Goal: Task Accomplishment & Management: Complete application form

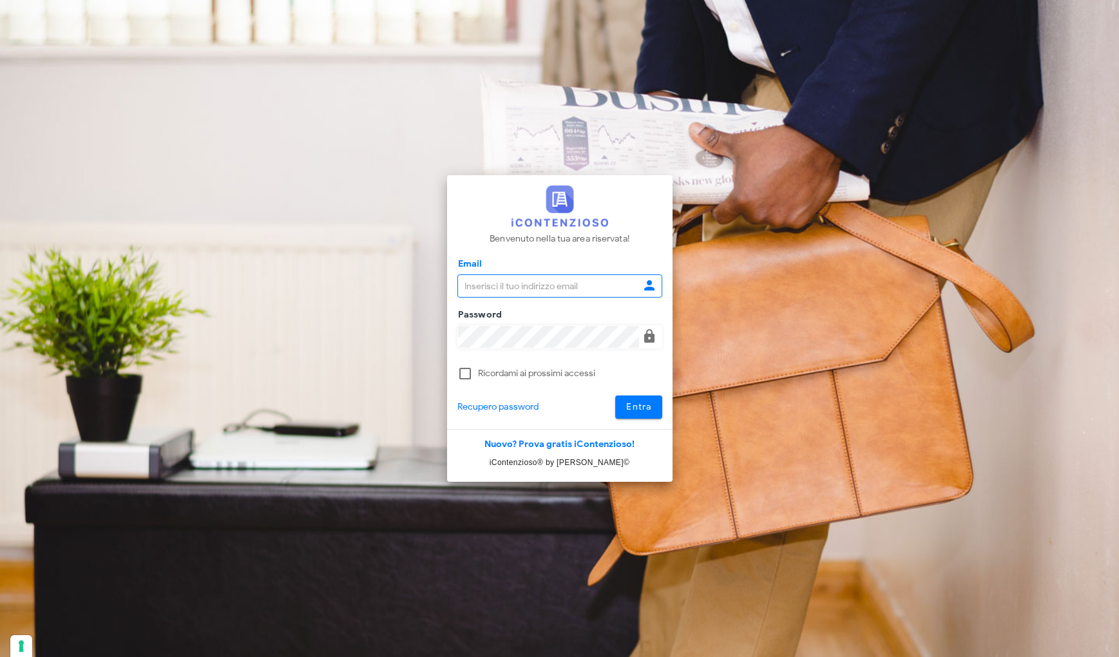
type input "info@corradomaugeri.it"
click at [643, 412] on span "Entra" at bounding box center [638, 406] width 26 height 11
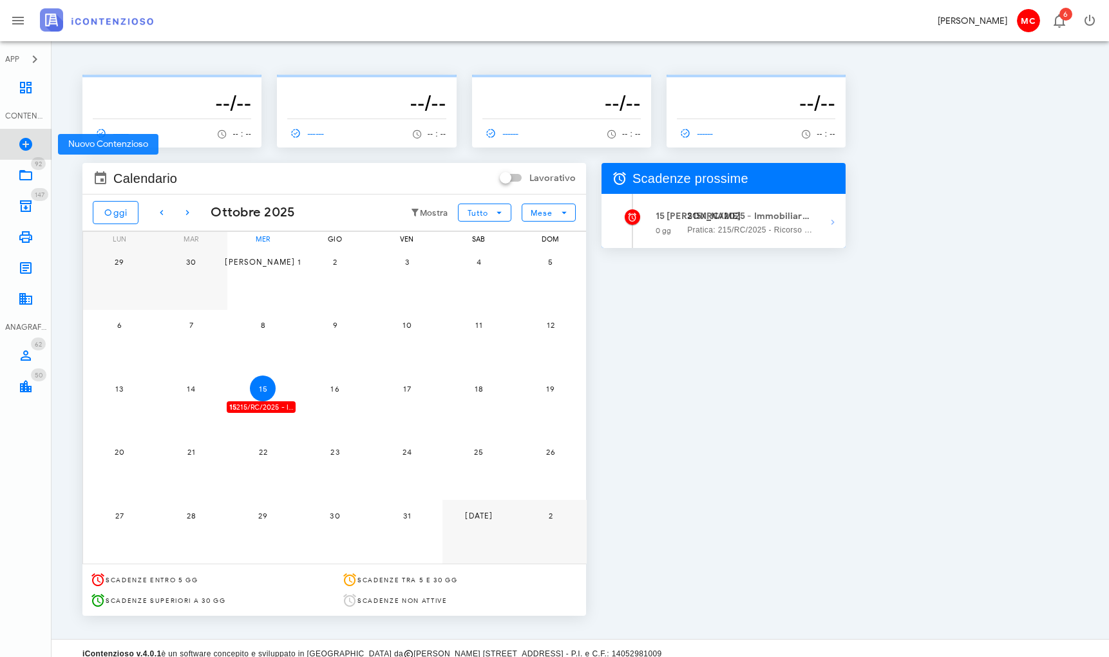
click at [27, 144] on icon at bounding box center [25, 144] width 15 height 15
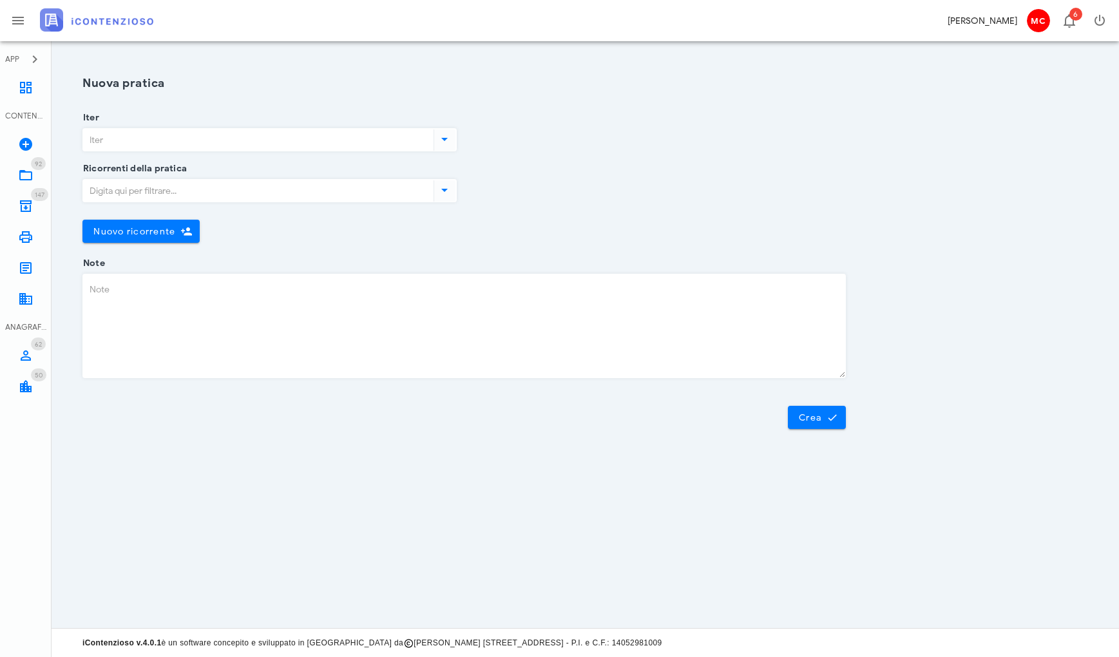
click at [441, 133] on icon at bounding box center [444, 138] width 15 height 15
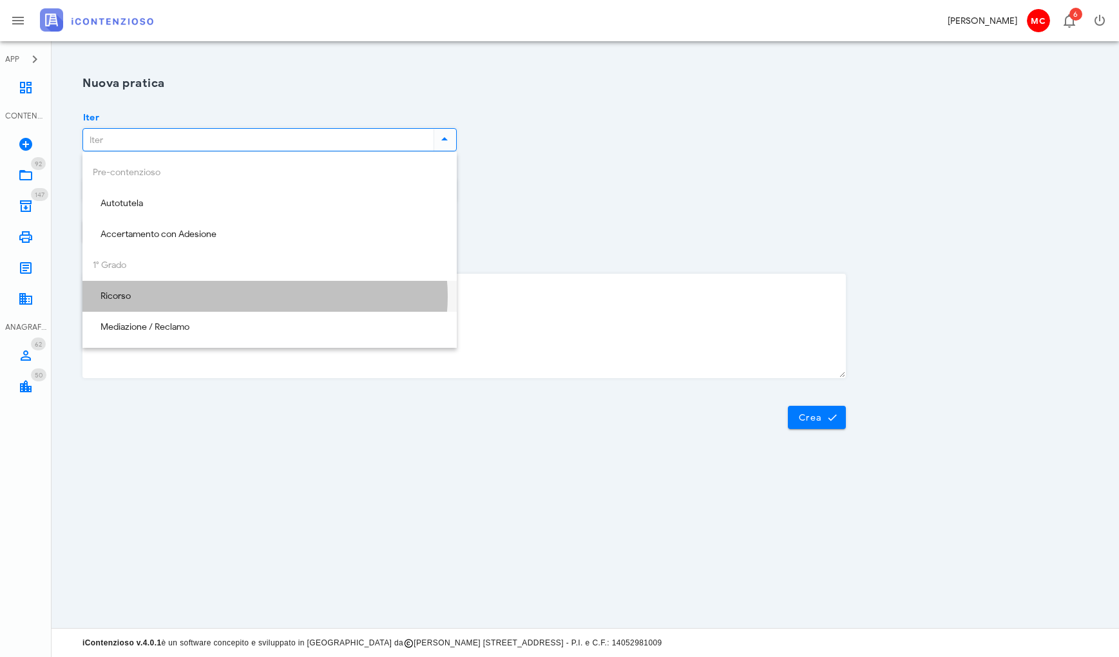
click at [294, 303] on div "Ricorso" at bounding box center [270, 296] width 354 height 26
type input "Ricorso"
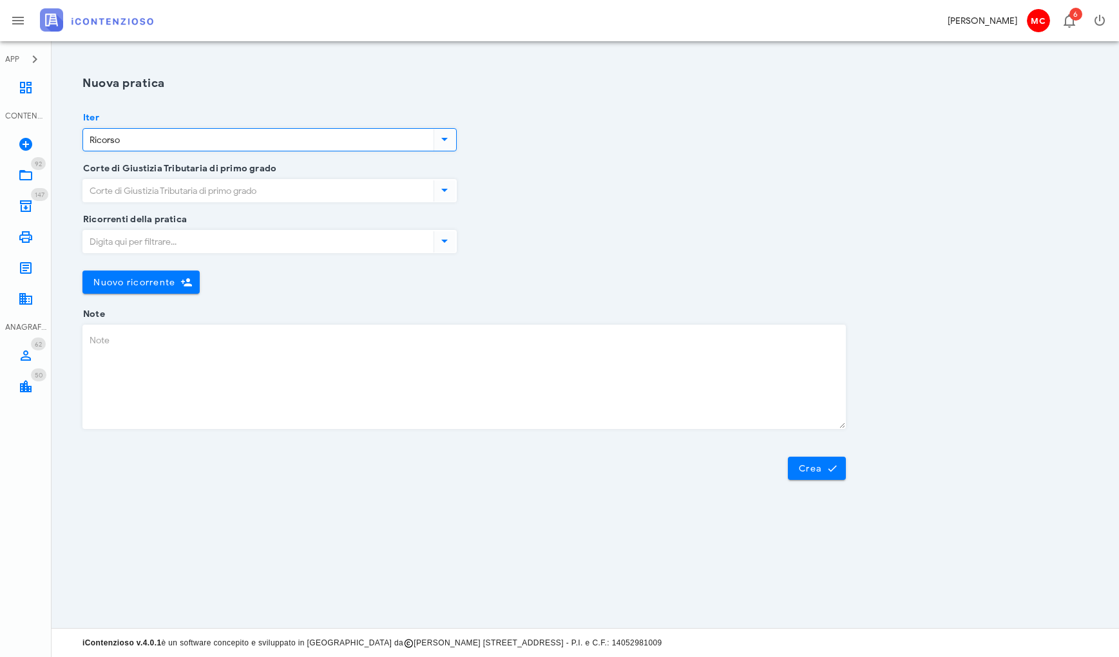
click at [445, 187] on icon at bounding box center [444, 189] width 15 height 15
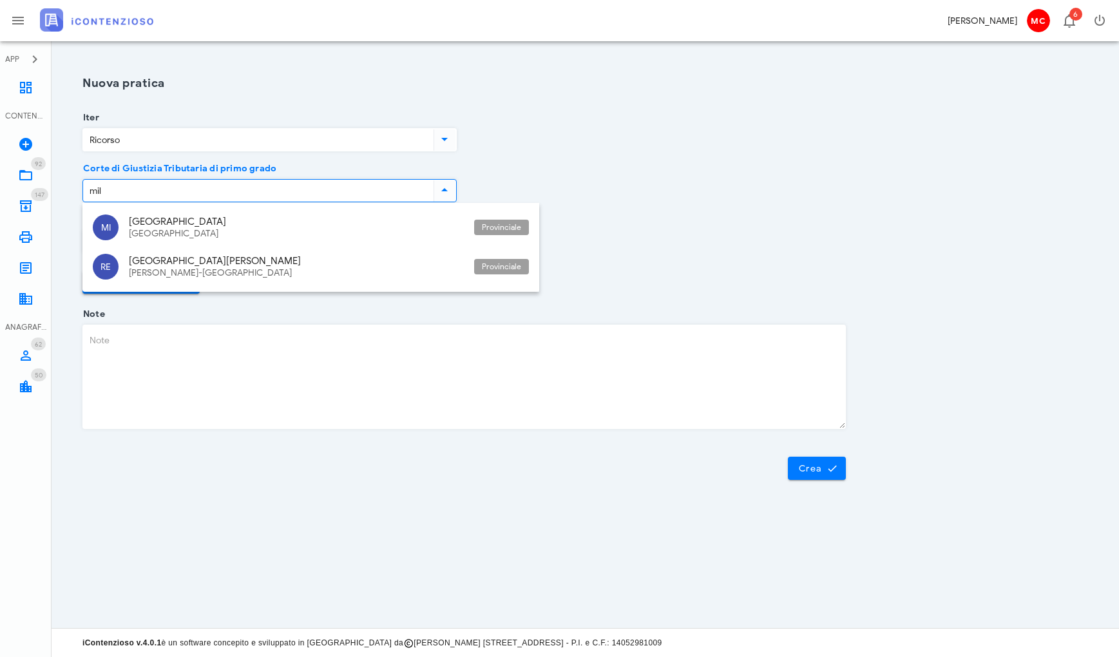
click at [269, 235] on div "Lombardia" at bounding box center [296, 234] width 335 height 11
type input "[GEOGRAPHIC_DATA]"
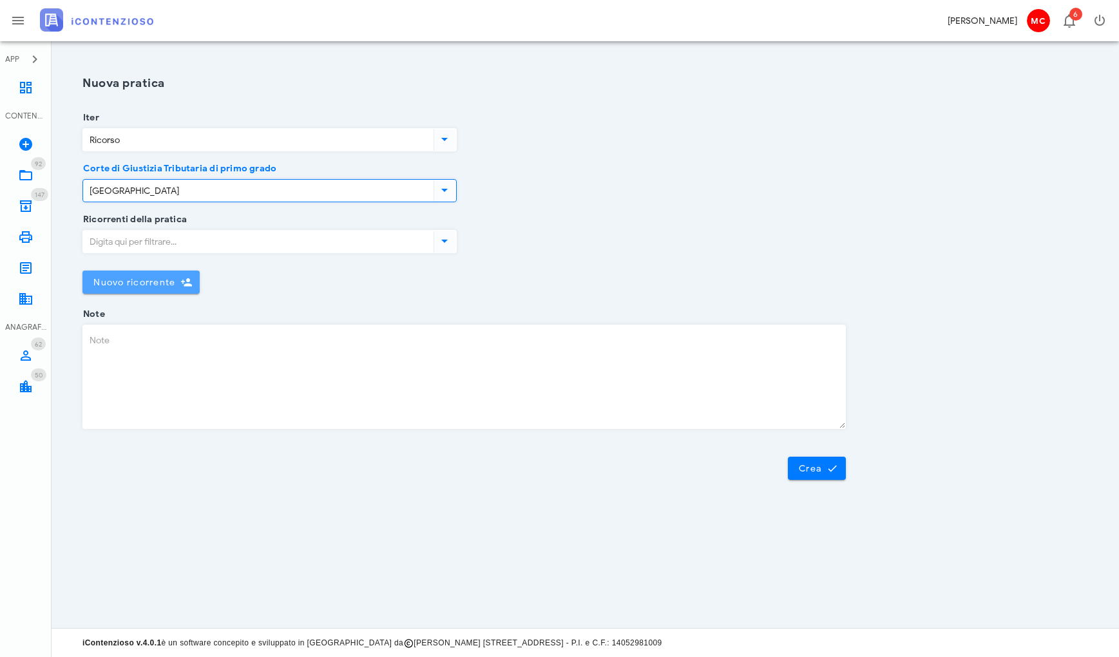
click at [190, 278] on icon "button" at bounding box center [186, 282] width 12 height 12
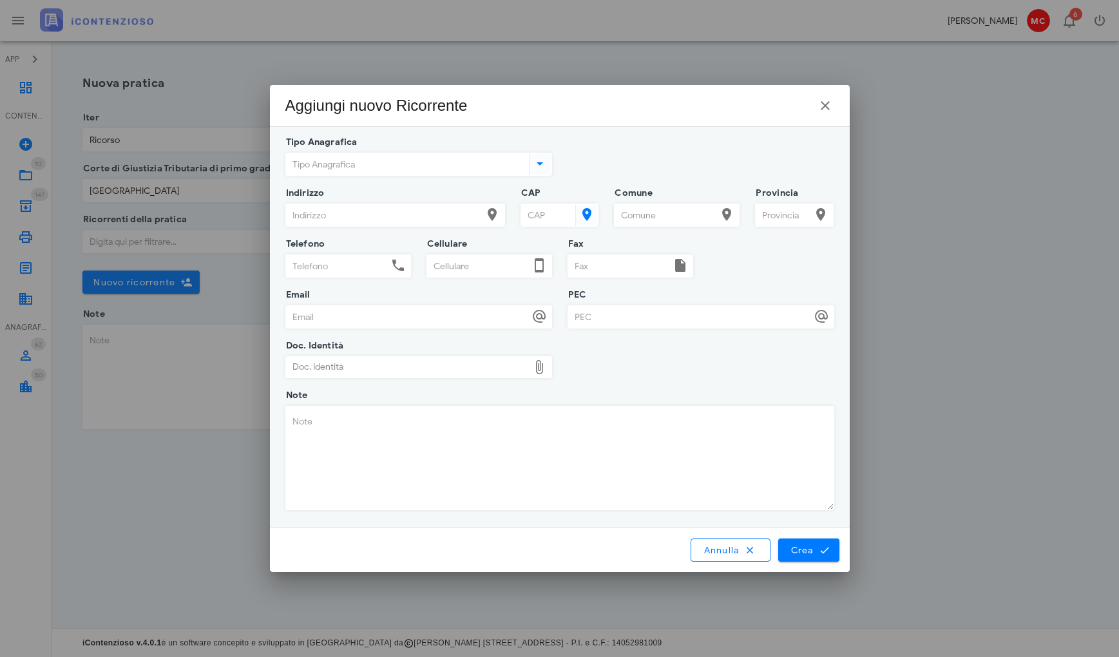
click at [360, 169] on input "Tipo Anagrafica" at bounding box center [406, 164] width 240 height 22
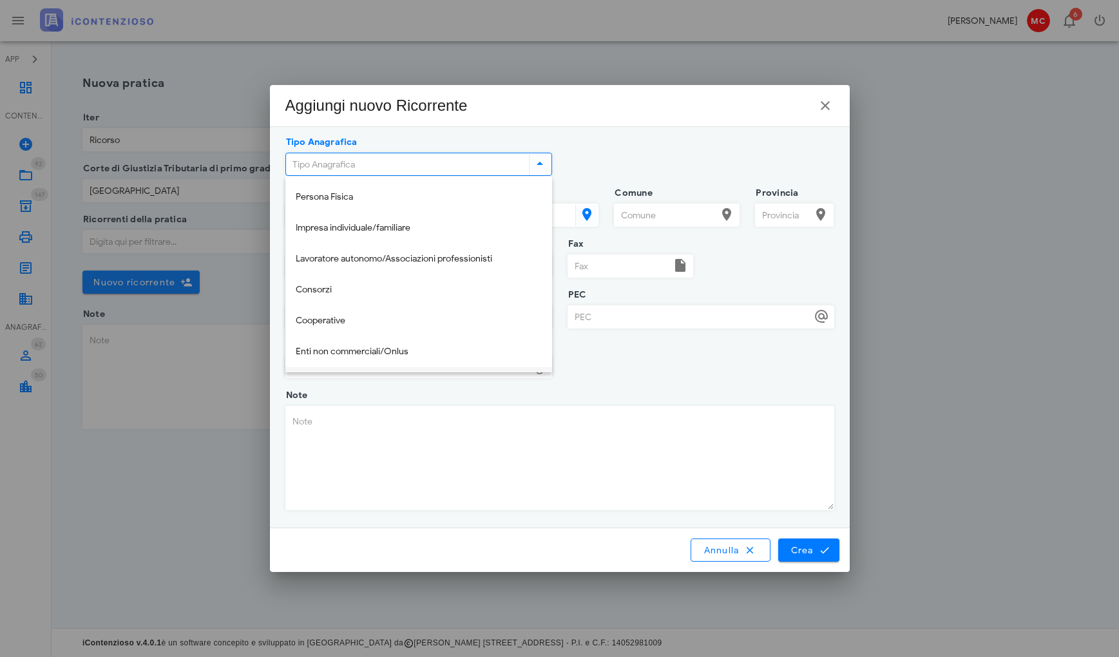
scroll to position [135, 0]
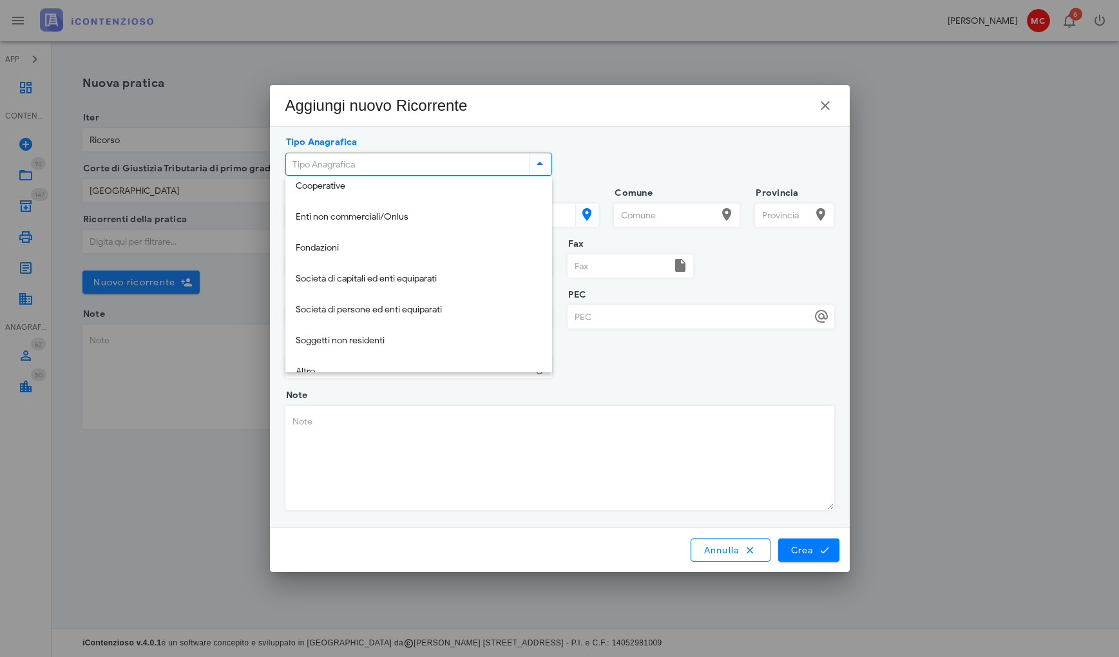
click at [432, 274] on div "Società di capitali ed enti equiparati" at bounding box center [419, 279] width 246 height 11
type input "Società di capitali ed enti equiparati"
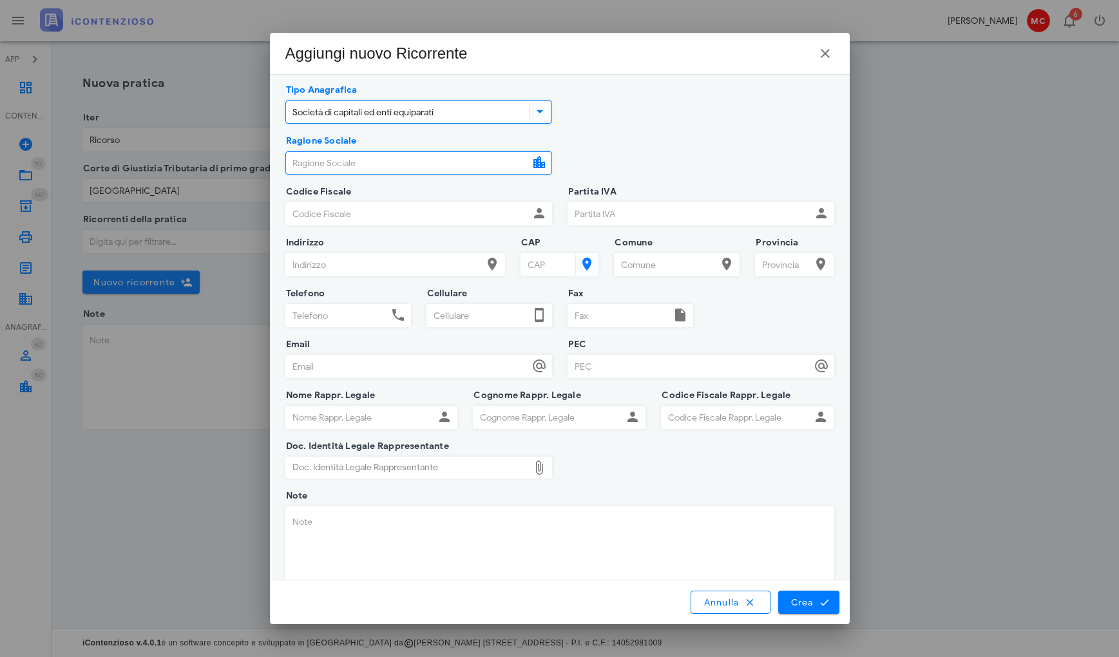
click at [396, 161] on input "Ragione Sociale" at bounding box center [407, 163] width 243 height 22
type input "Partecipazioni Industriali S.p.A. in a.s."
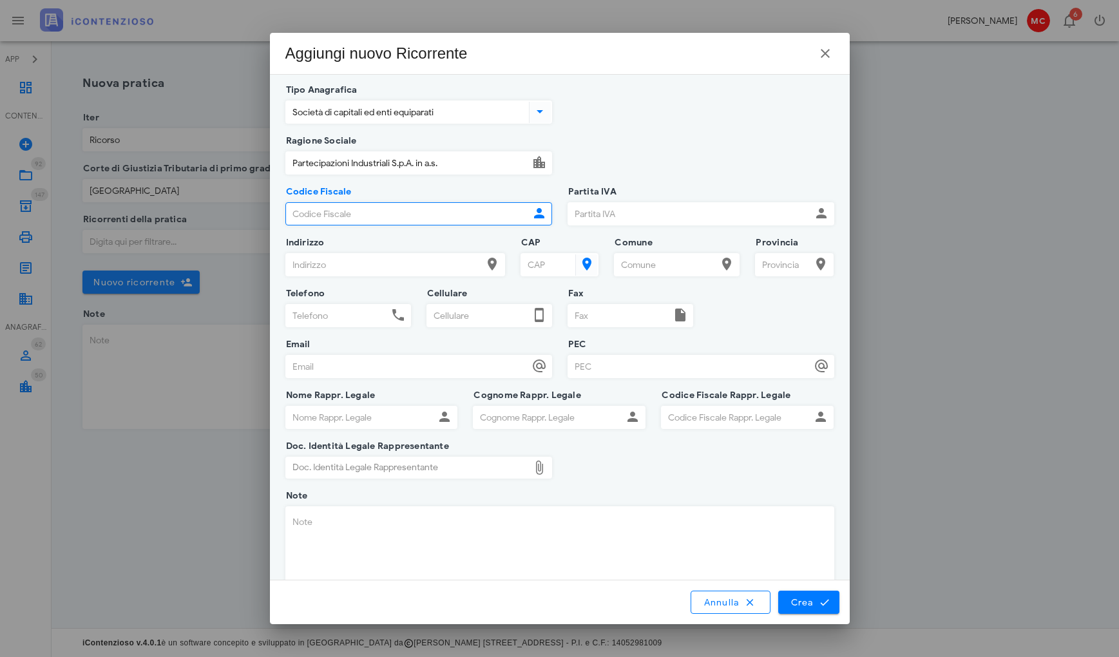
paste input "06820250007936817000."
type input "06820250007936817000."
paste input "03472050156,"
type input "03472050156"
click at [443, 261] on input "Indirizzo" at bounding box center [384, 265] width 196 height 22
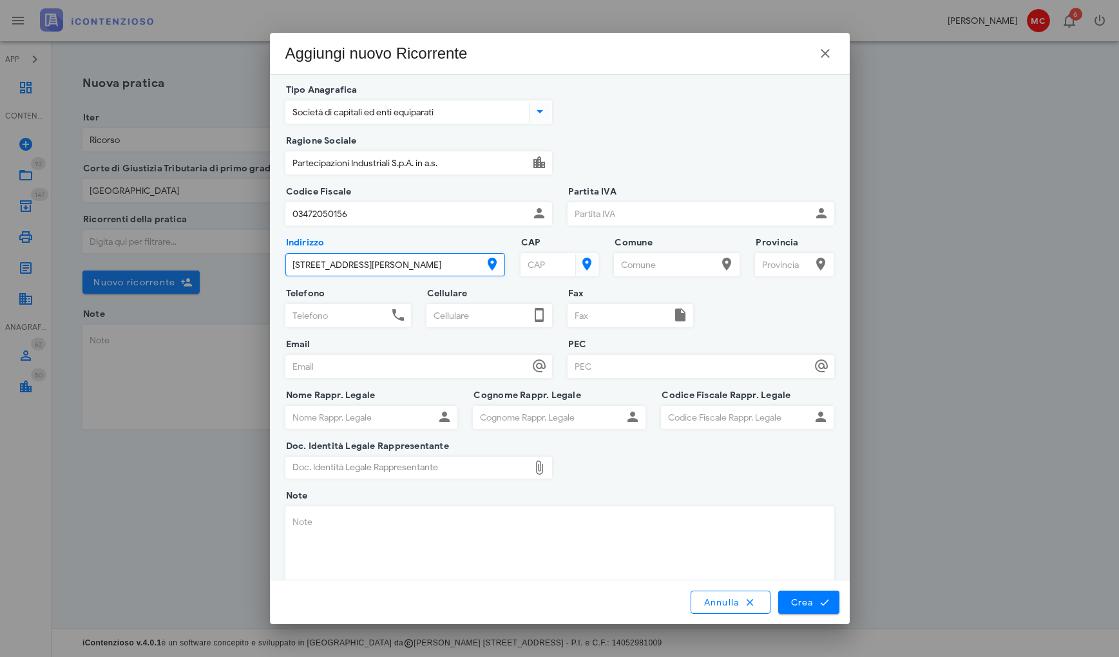
type input "Via Fabio Filzi 2"
click at [547, 259] on input "CAP" at bounding box center [547, 265] width 52 height 22
type input "20124"
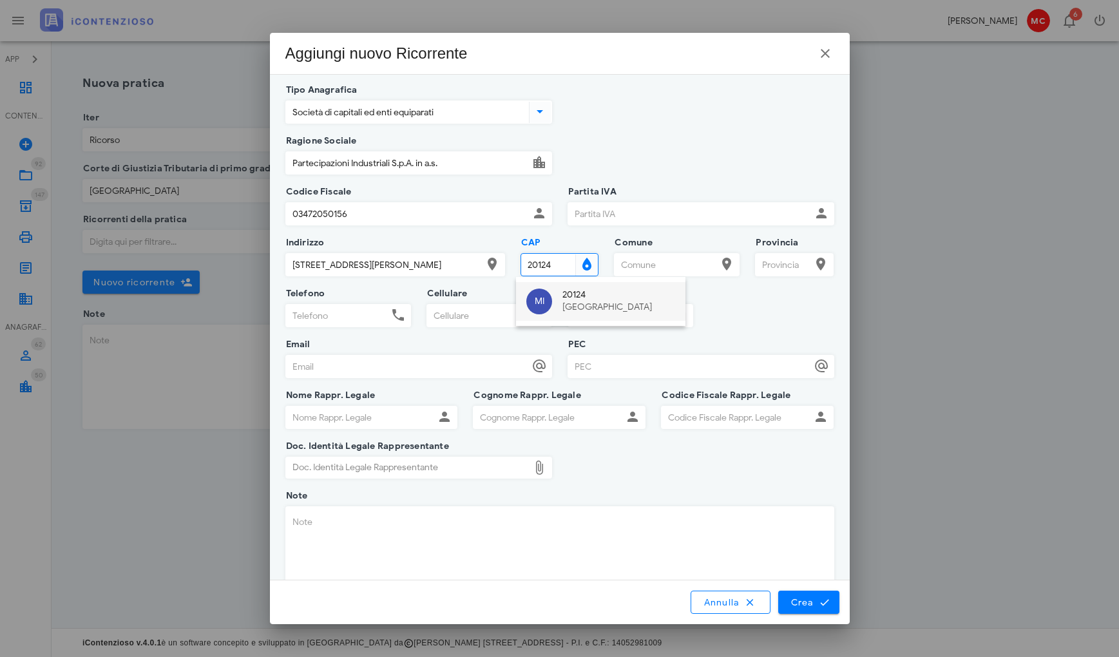
click at [578, 302] on div "Milano" at bounding box center [618, 307] width 113 height 11
type input "Milano"
type input "MI"
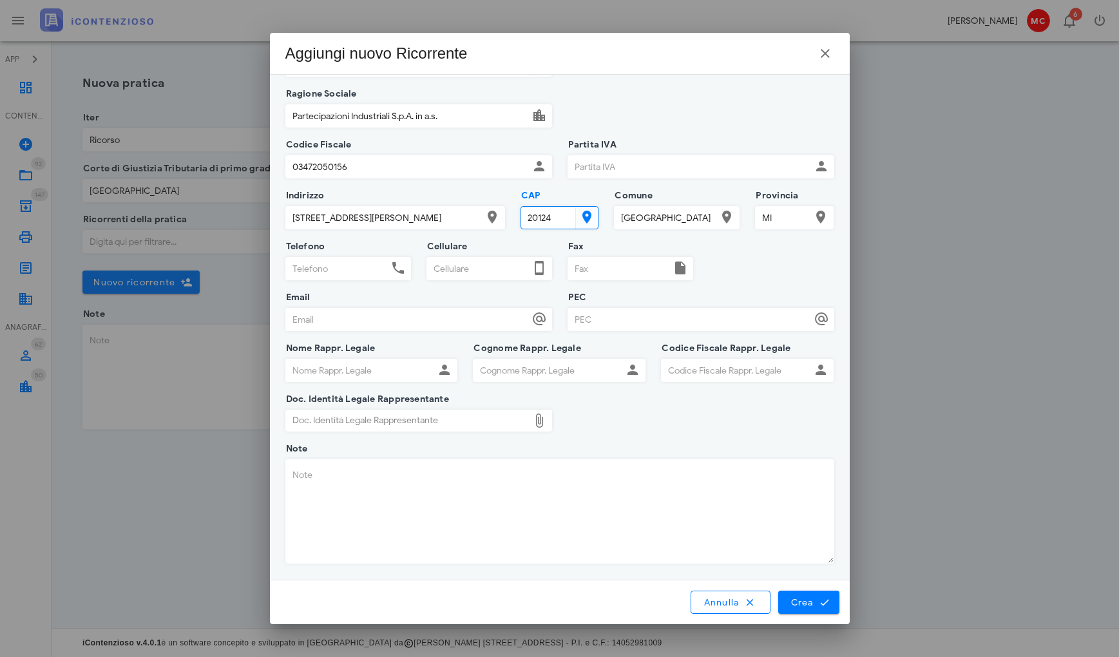
scroll to position [48, 0]
type input "20124"
click at [795, 602] on span "Crea" at bounding box center [808, 602] width 37 height 12
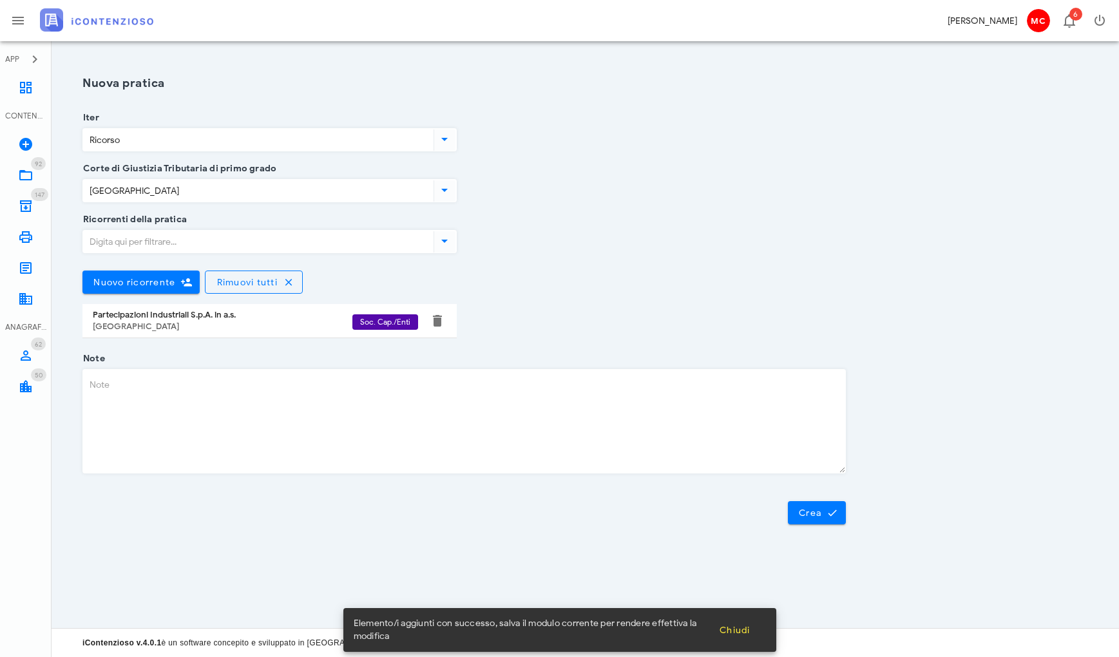
click at [252, 385] on textarea "Note" at bounding box center [464, 421] width 762 height 103
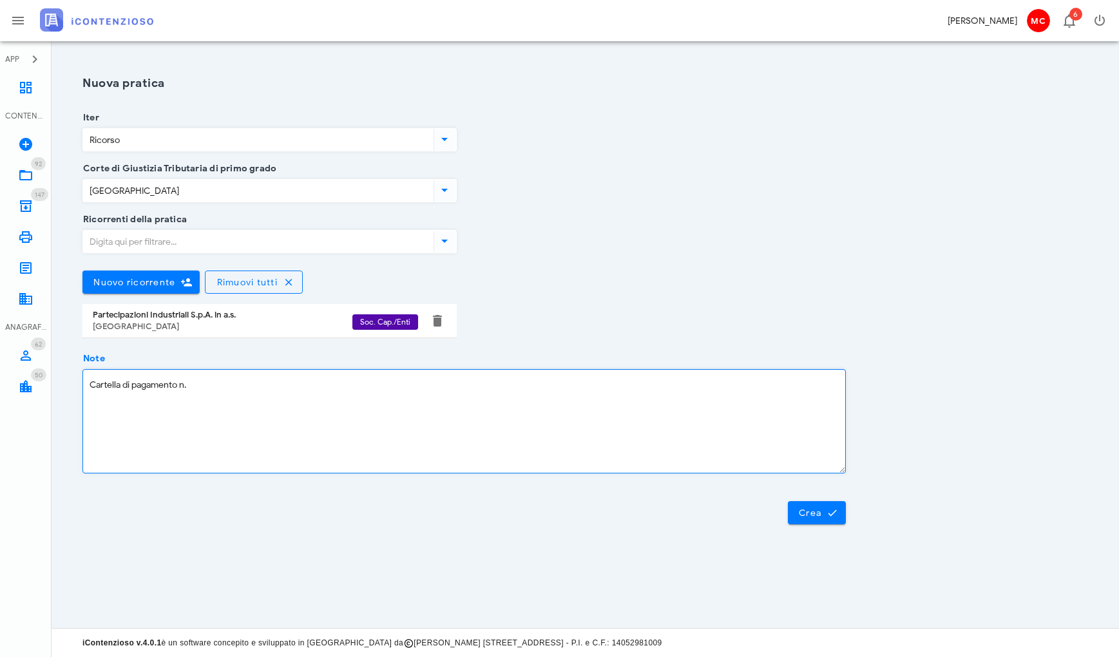
paste textarea "03472050156,"
paste textarea "06820250007936817000,"
type textarea "Cartella di pagamento n. 06820250007936817000"
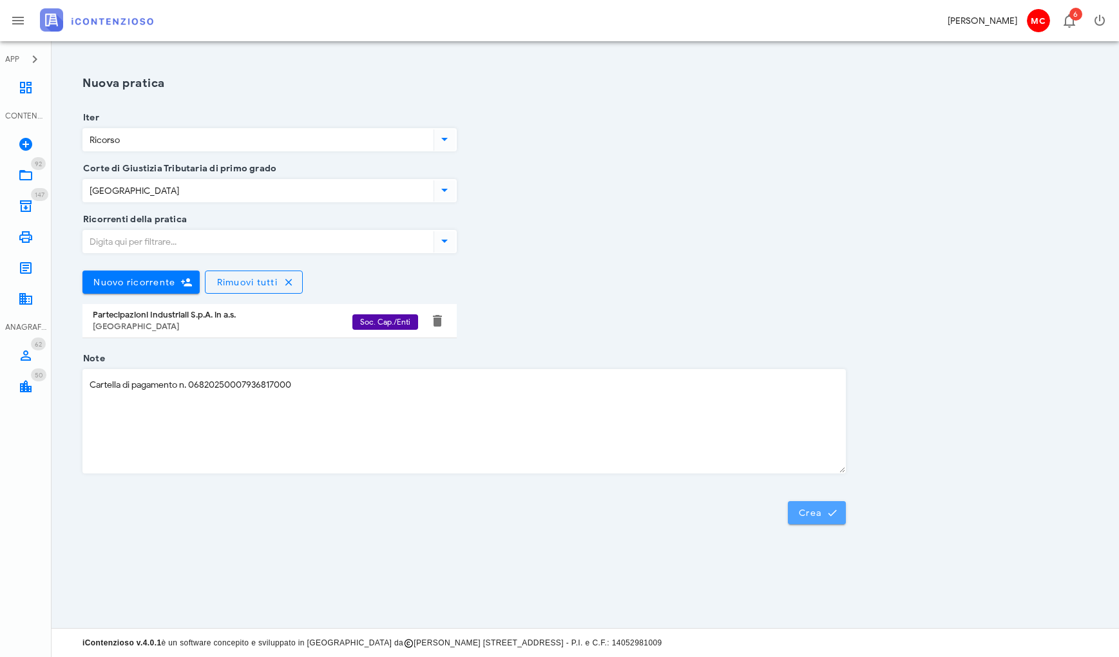
click at [791, 515] on button "Crea" at bounding box center [817, 512] width 58 height 23
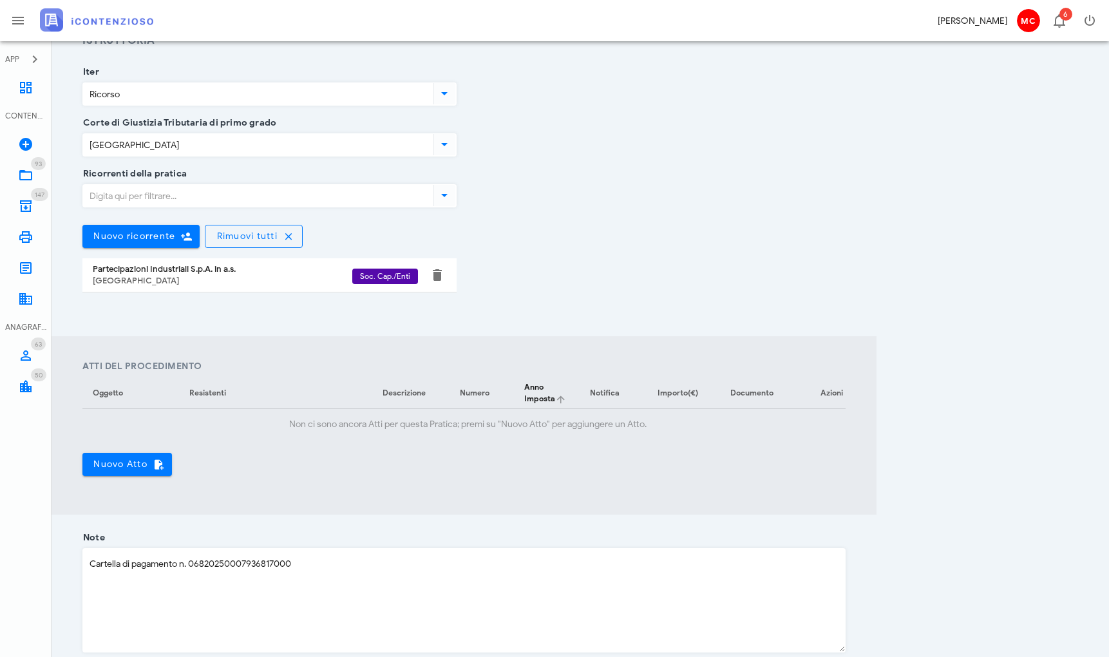
scroll to position [321, 0]
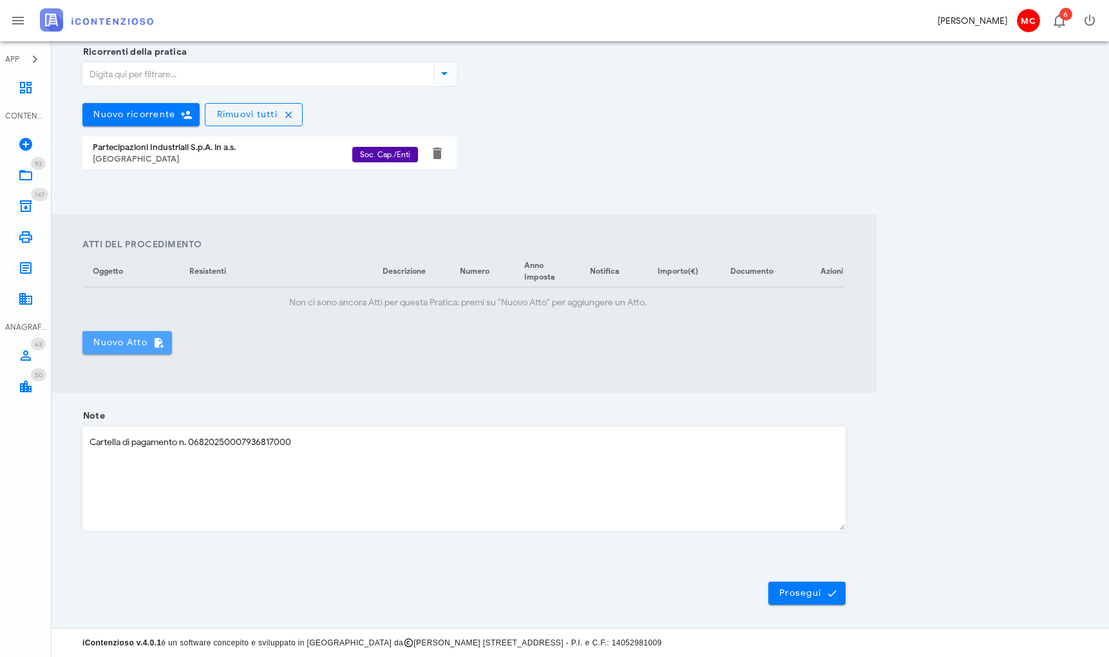
click at [138, 337] on span "Nuovo Atto" at bounding box center [127, 343] width 69 height 12
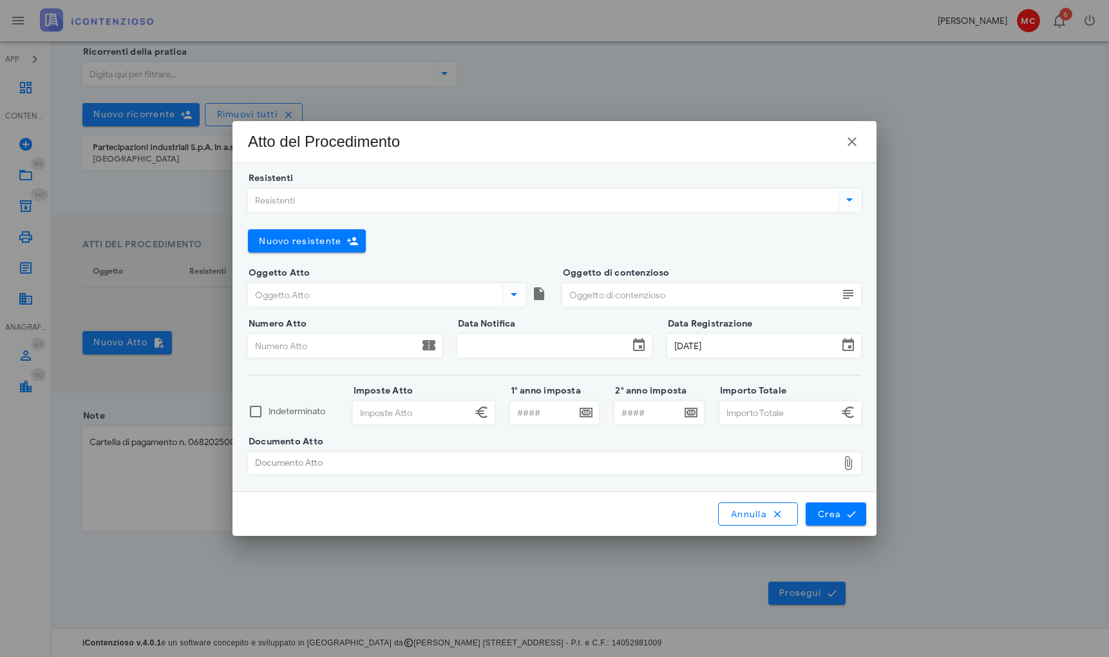
click at [846, 198] on icon at bounding box center [849, 199] width 15 height 15
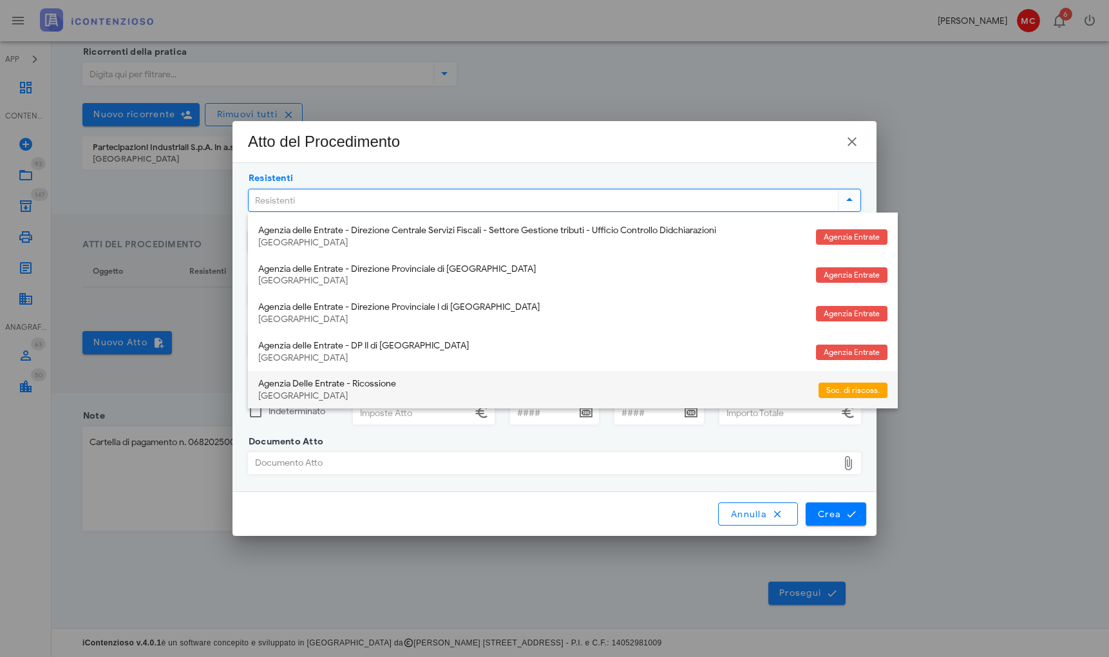
click at [514, 386] on div "Agenzia Delle Entrate - Ricossione Roma" at bounding box center [533, 390] width 550 height 39
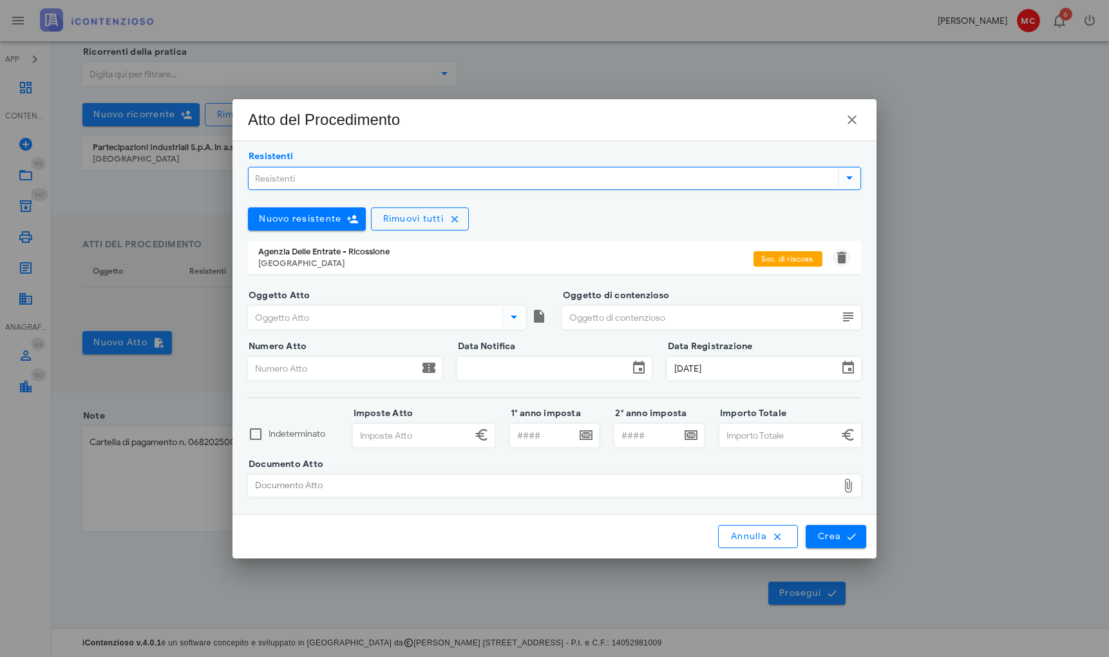
click at [838, 263] on button "button" at bounding box center [841, 257] width 15 height 15
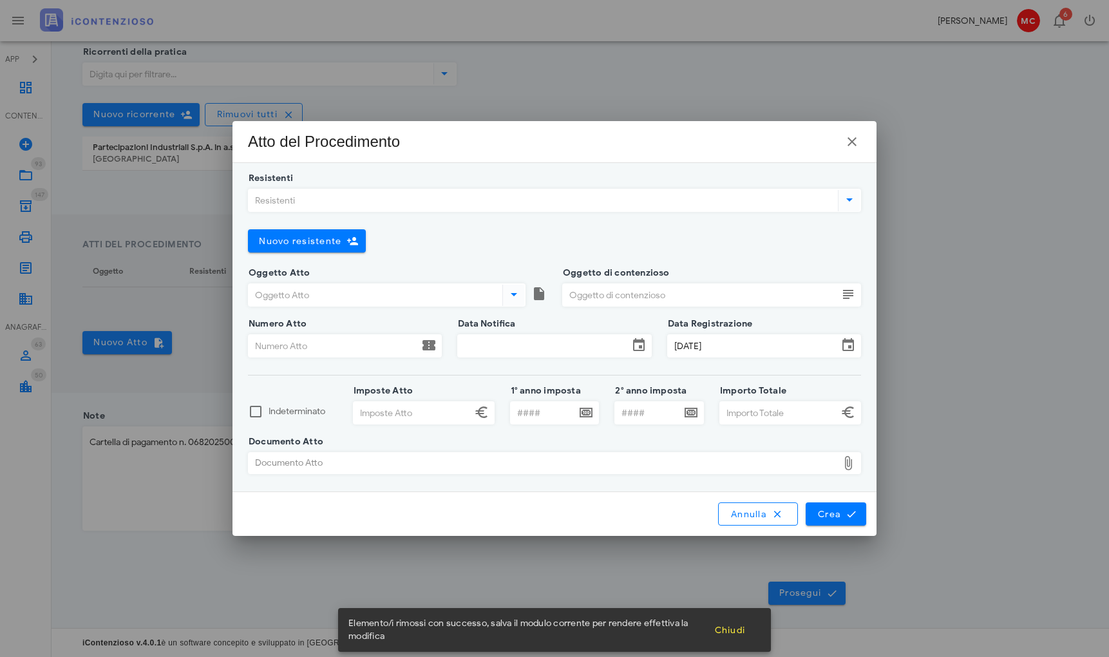
click at [847, 206] on icon at bounding box center [849, 199] width 15 height 15
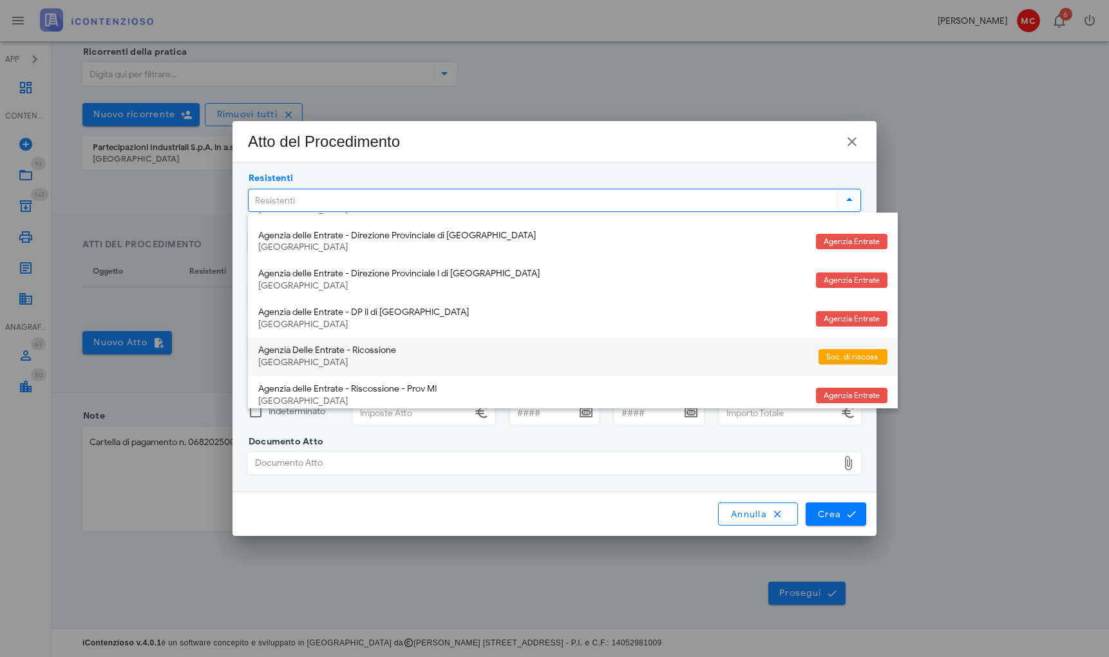
scroll to position [50, 0]
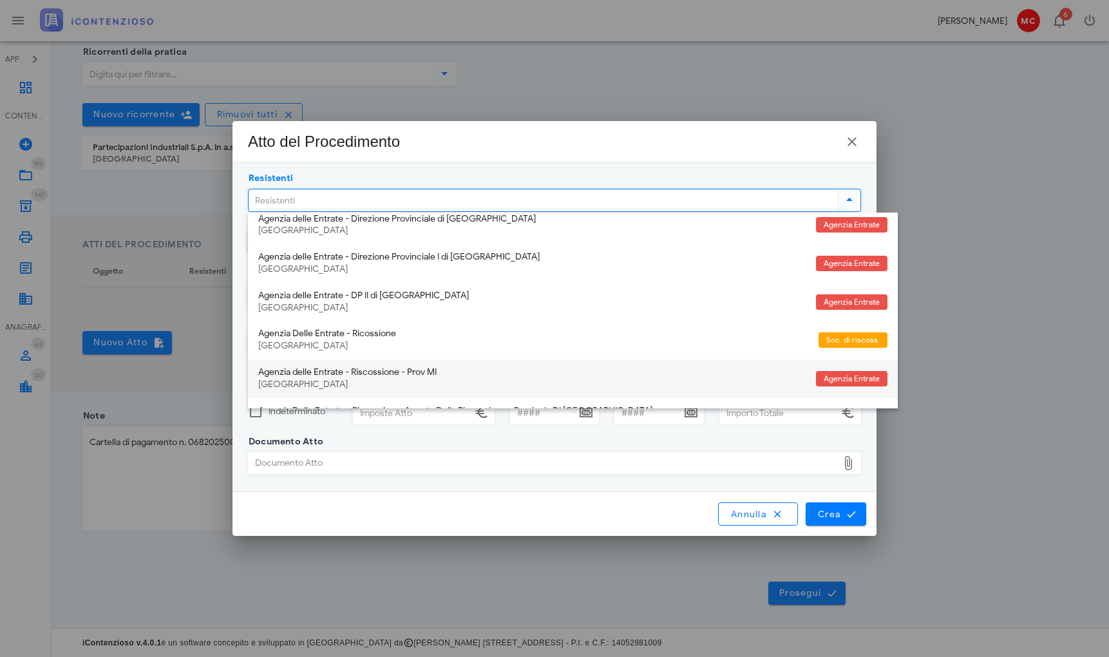
click at [614, 367] on div "Agenzia delle Entrate - Riscossione - Prov MI" at bounding box center [531, 372] width 547 height 11
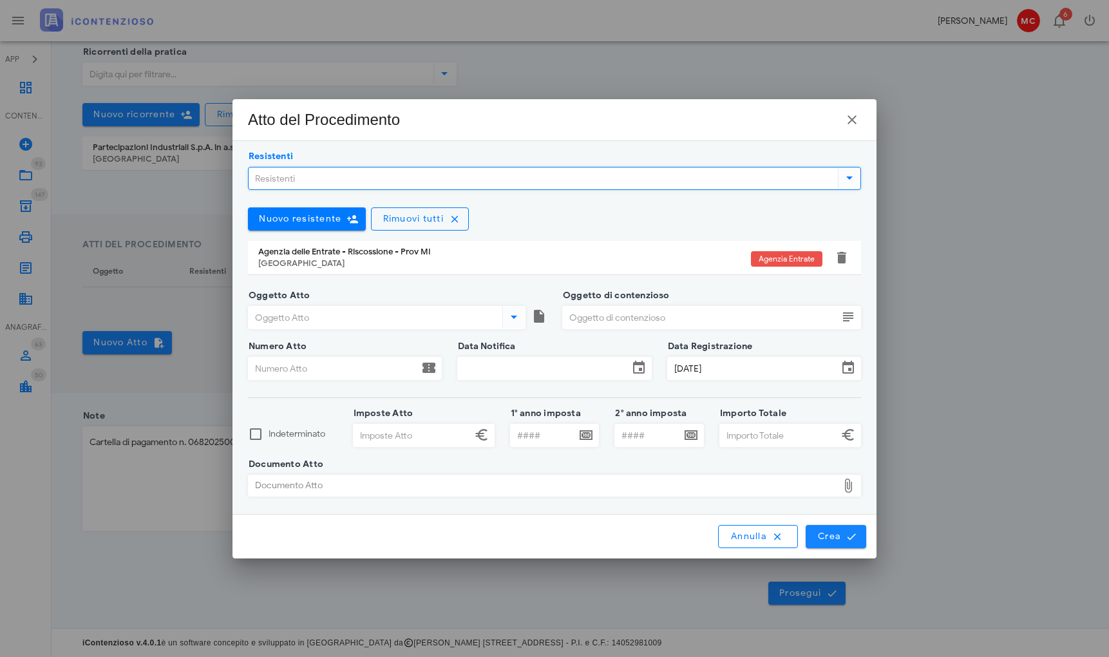
click at [854, 538] on icon "submit" at bounding box center [852, 537] width 12 height 12
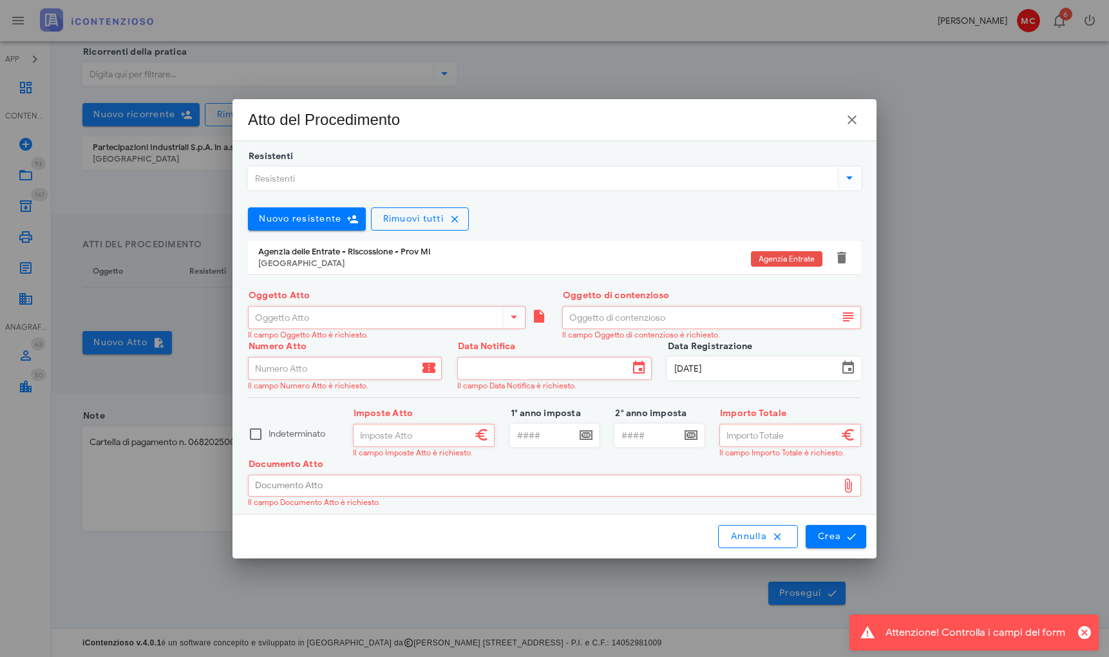
click at [410, 323] on input "Oggetto Atto" at bounding box center [374, 318] width 251 height 22
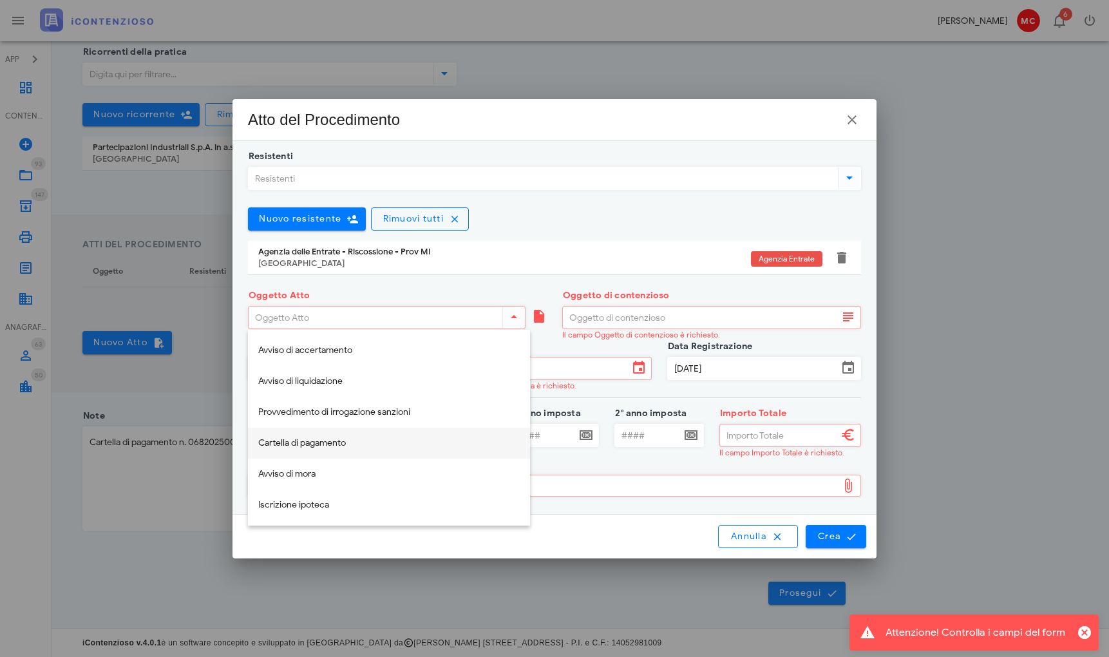
click at [406, 439] on div "Cartella di pagamento" at bounding box center [388, 443] width 261 height 11
type input "Cartella di pagamento"
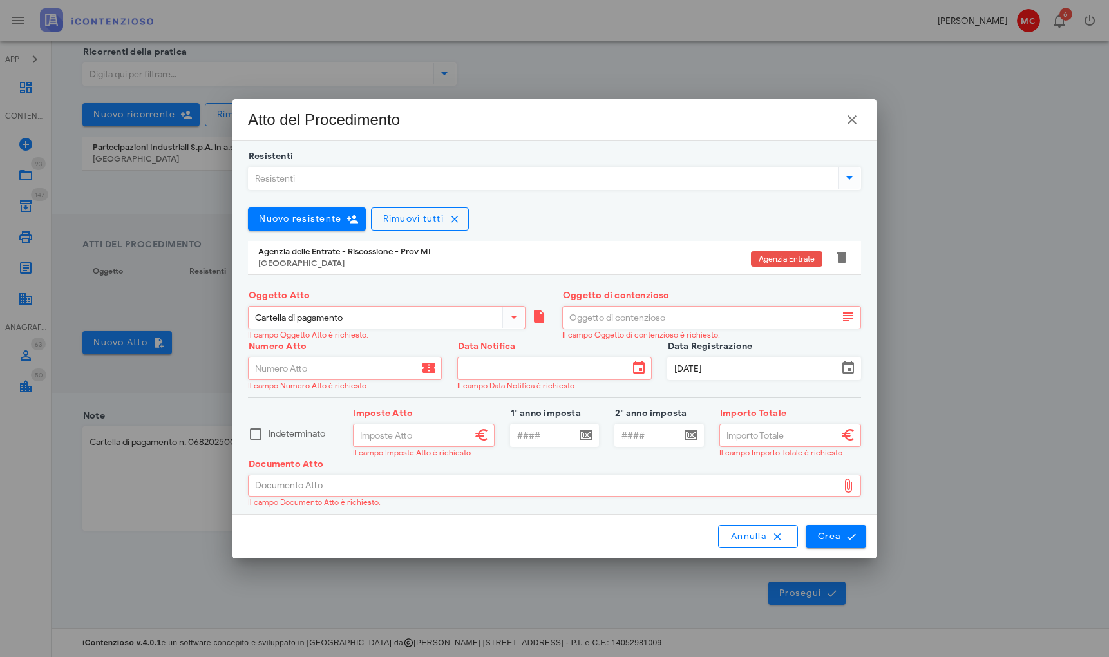
click at [746, 322] on input "Oggetto di contenzioso" at bounding box center [700, 318] width 275 height 22
type input "Interessi da sospensione"
click at [349, 364] on input "Numero Atto" at bounding box center [334, 368] width 170 height 22
paste input "06820250007936817000,"
type input "06820250007936817000"
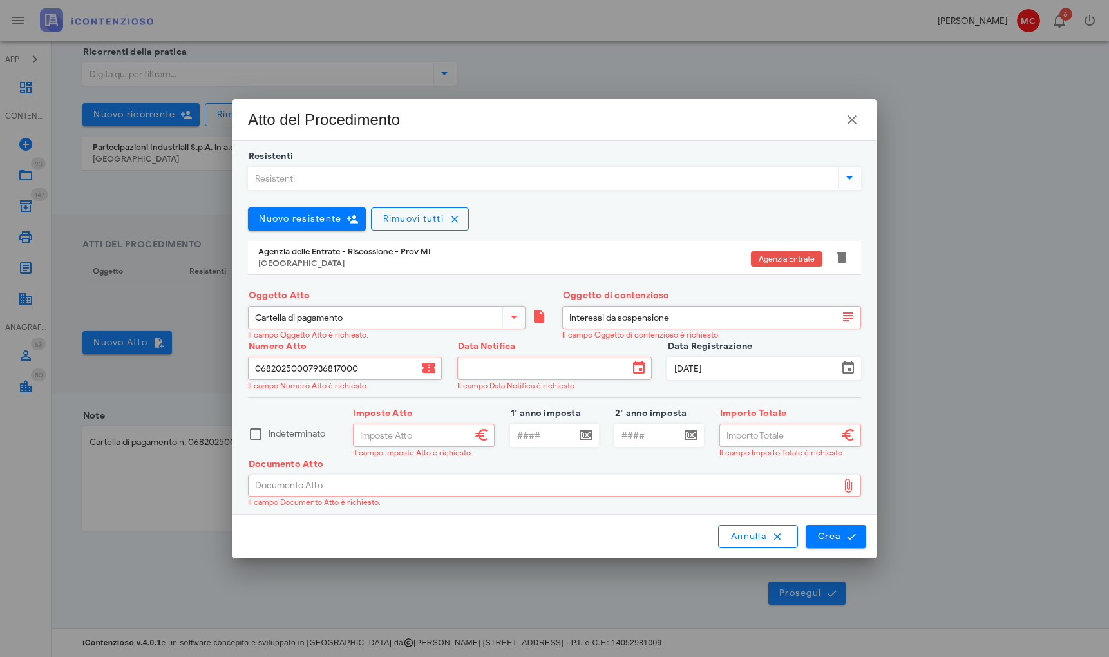
click at [475, 371] on input "Data Notifica" at bounding box center [543, 368] width 170 height 22
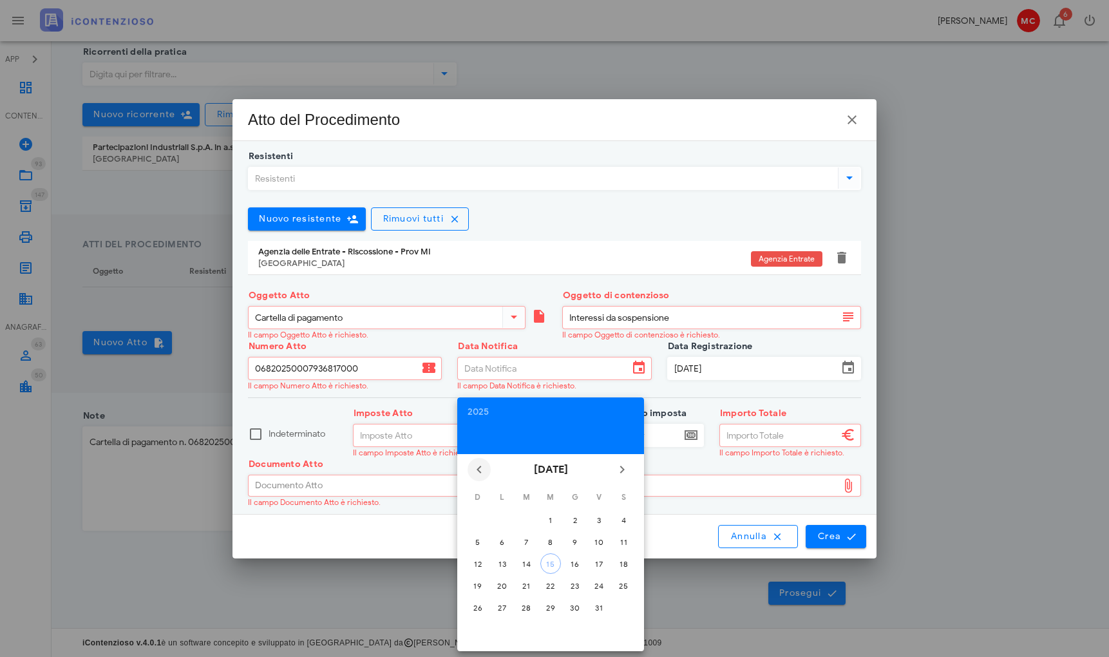
click at [479, 467] on icon "Il mese scorso" at bounding box center [478, 469] width 15 height 15
click at [554, 606] on div "30" at bounding box center [550, 608] width 21 height 10
type input "30/07/2025"
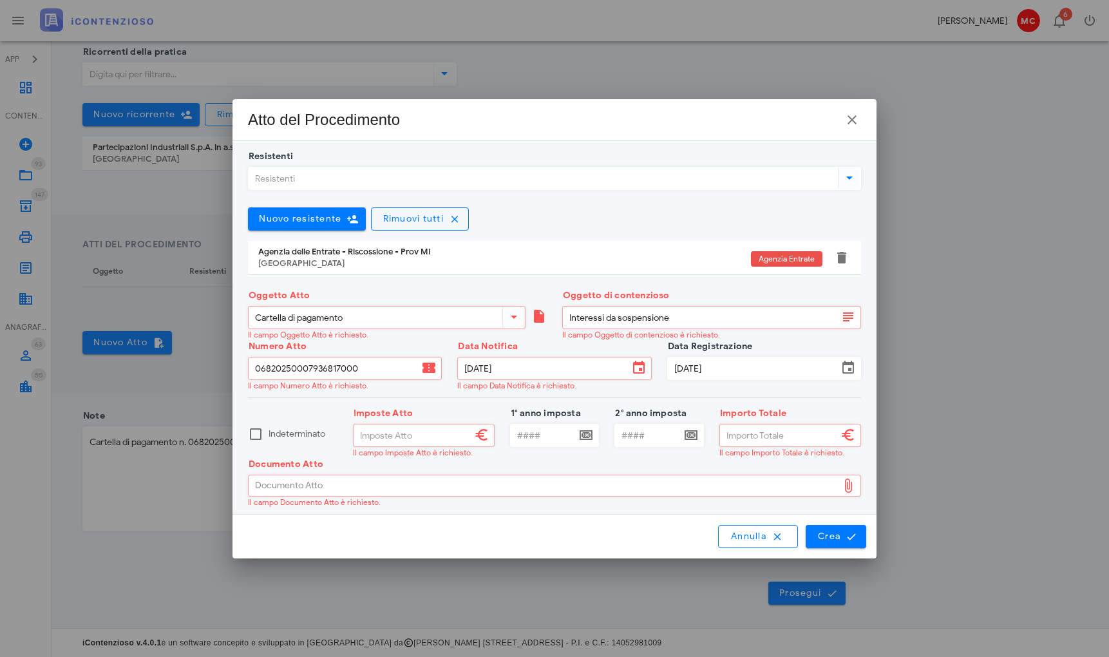
click at [445, 434] on input "Imposte Atto" at bounding box center [413, 435] width 118 height 22
type input "260.907,67"
click at [736, 439] on input "Importo Totale" at bounding box center [779, 435] width 118 height 22
click at [603, 480] on div "Documento Atto" at bounding box center [543, 485] width 589 height 21
type input "290.913,55"
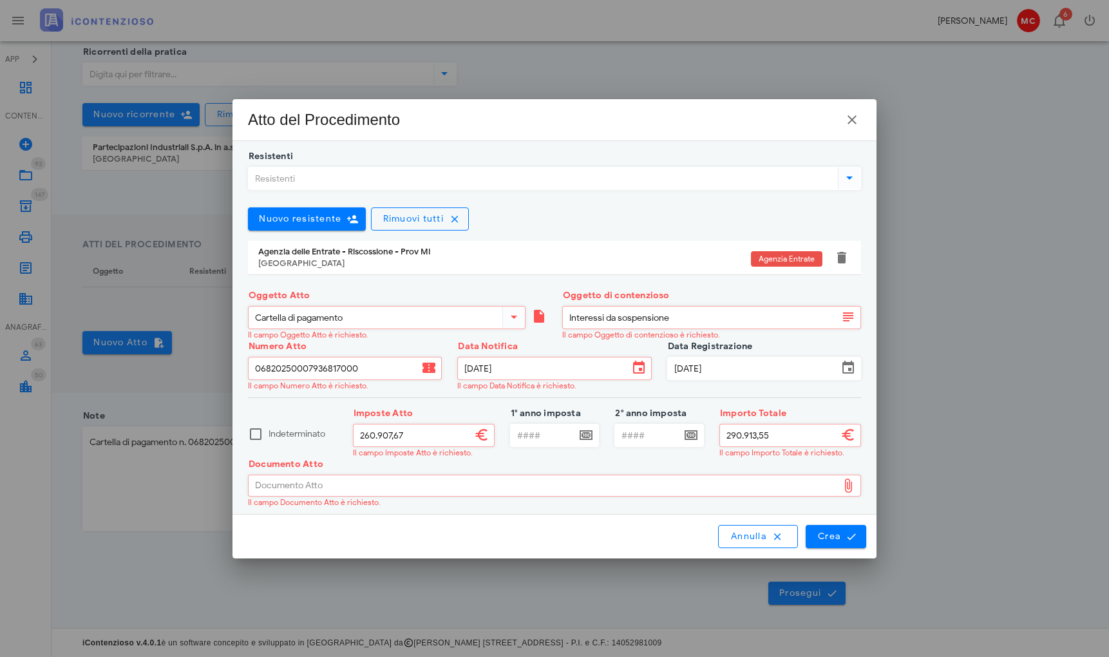
type input "C:\fakepath\06820250007936817000_03472050156_signed.pdf"
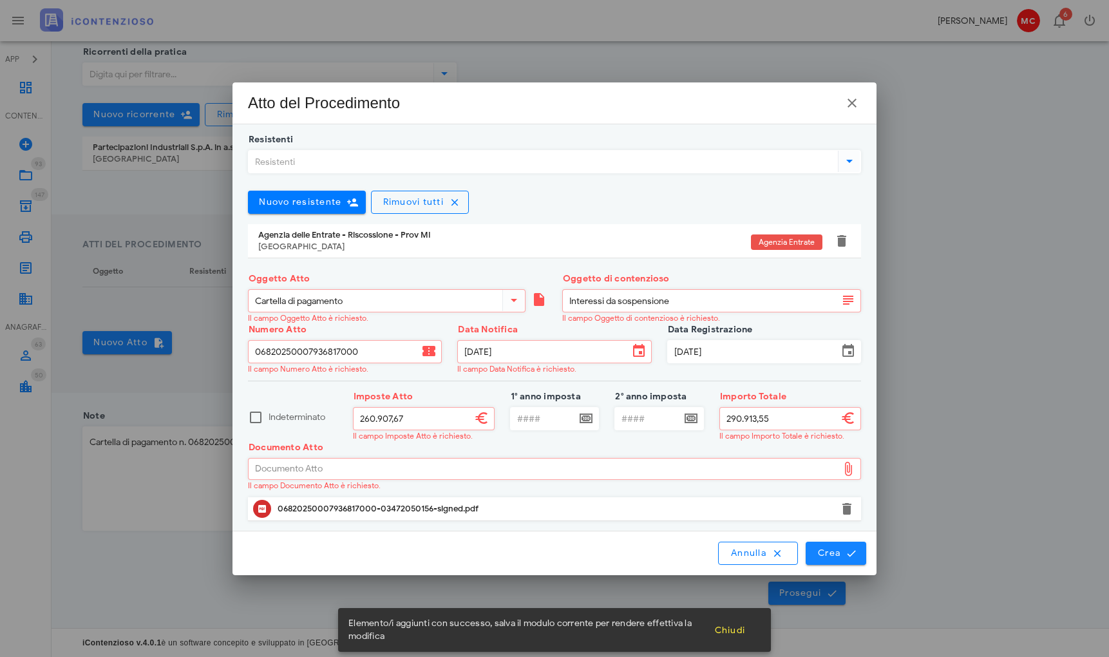
click at [829, 556] on span "Crea" at bounding box center [835, 553] width 37 height 12
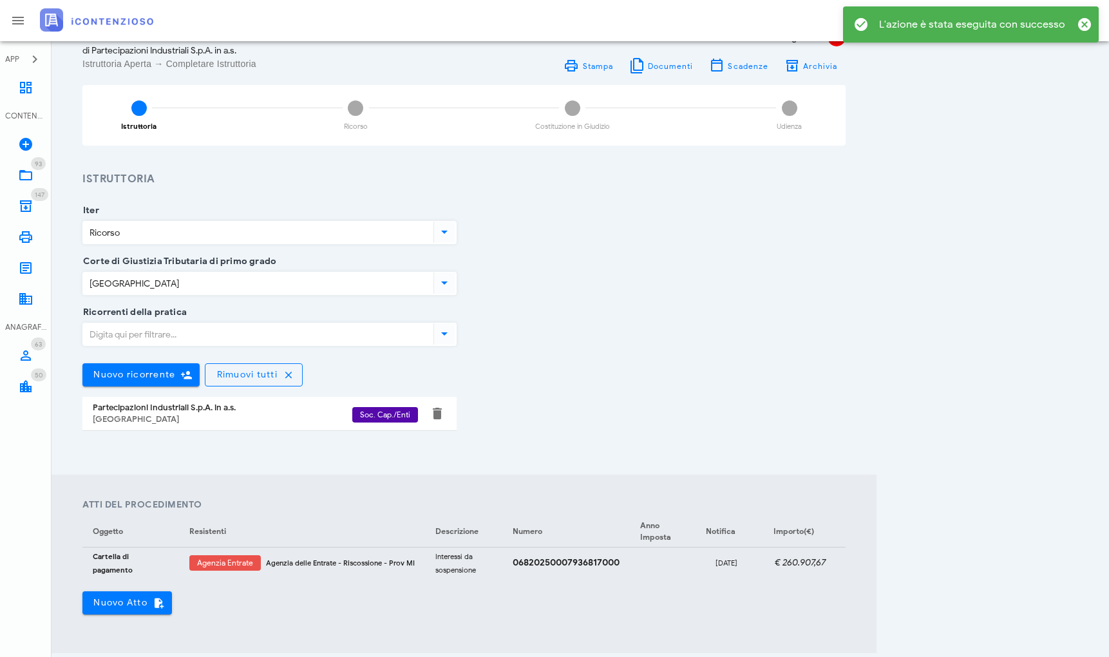
scroll to position [0, 0]
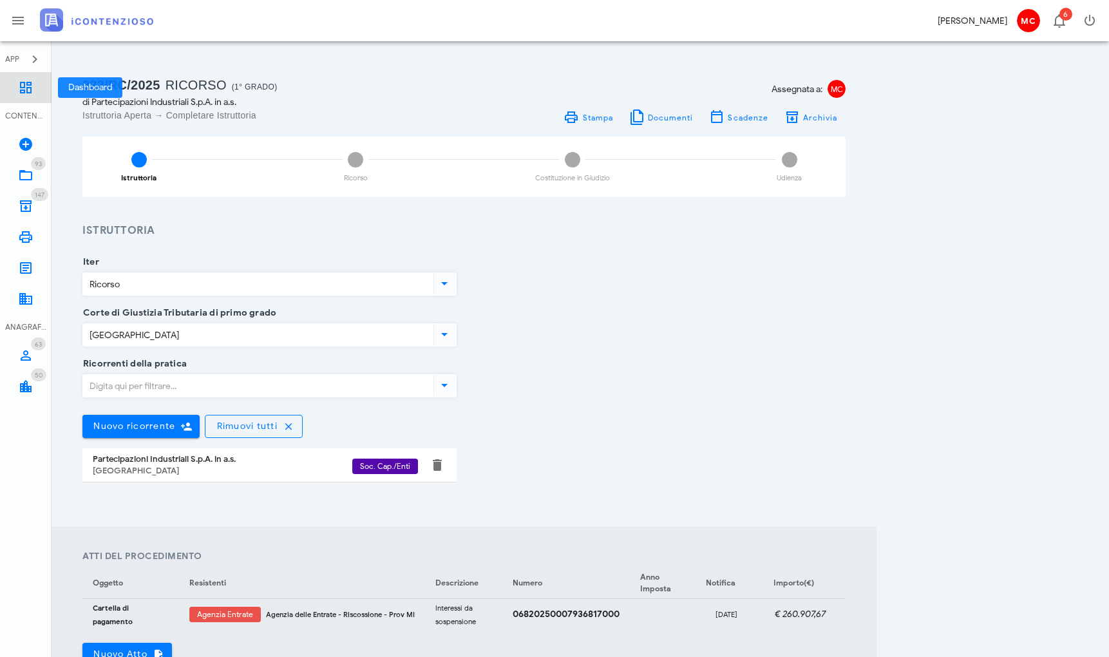
click at [26, 88] on icon at bounding box center [25, 87] width 15 height 15
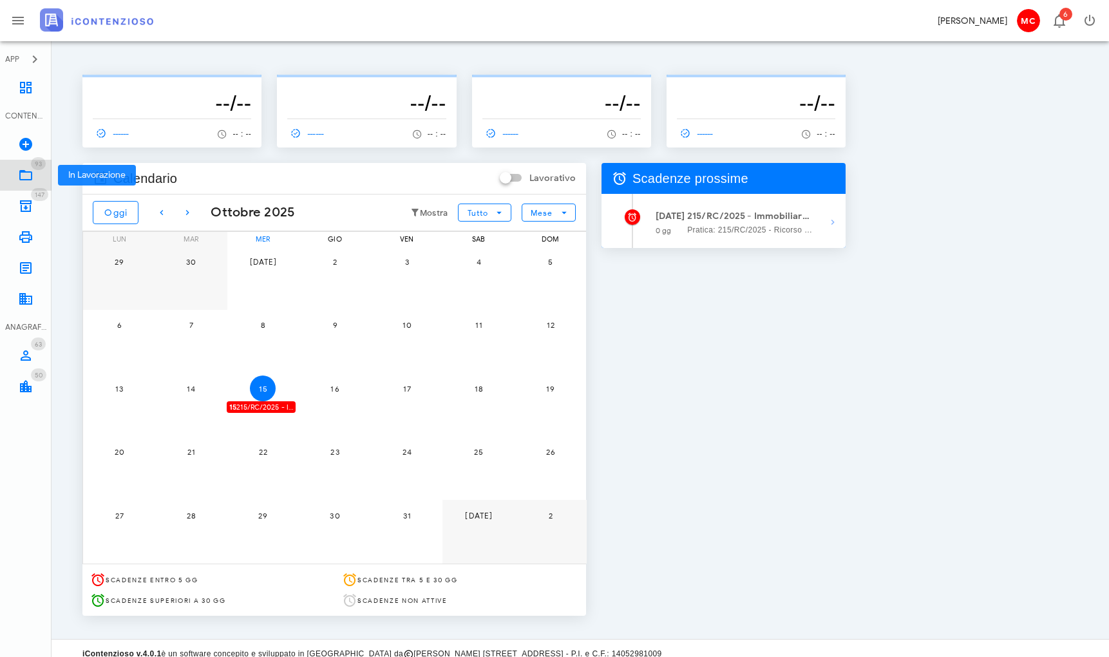
click at [35, 166] on span "93" at bounding box center [38, 164] width 7 height 8
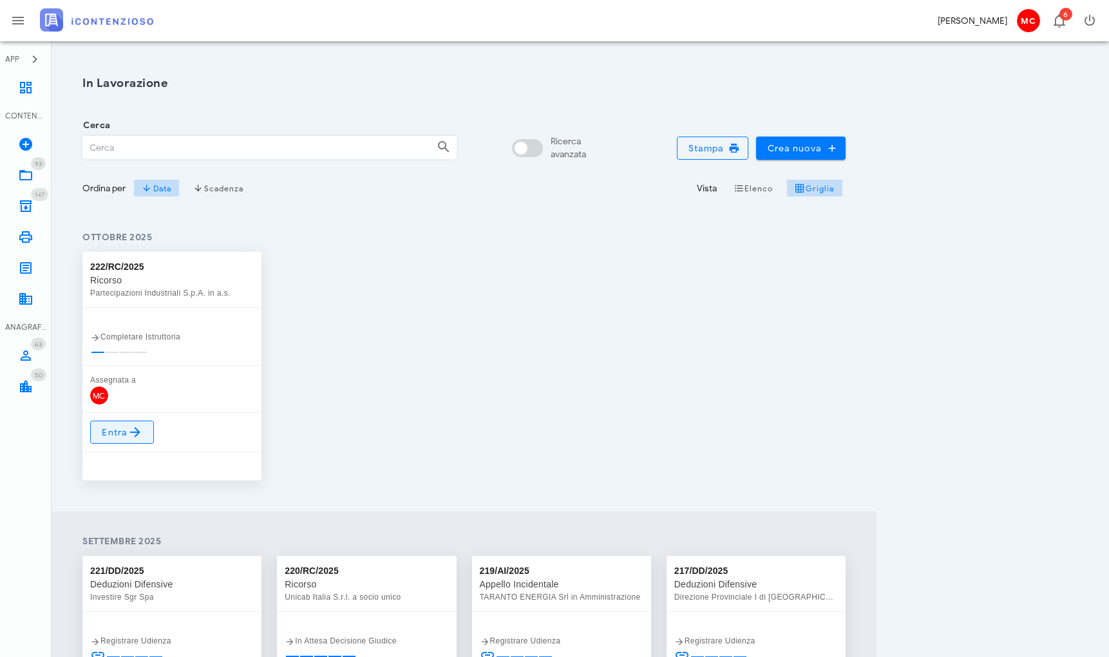
click at [125, 437] on span "Entra" at bounding box center [122, 431] width 42 height 15
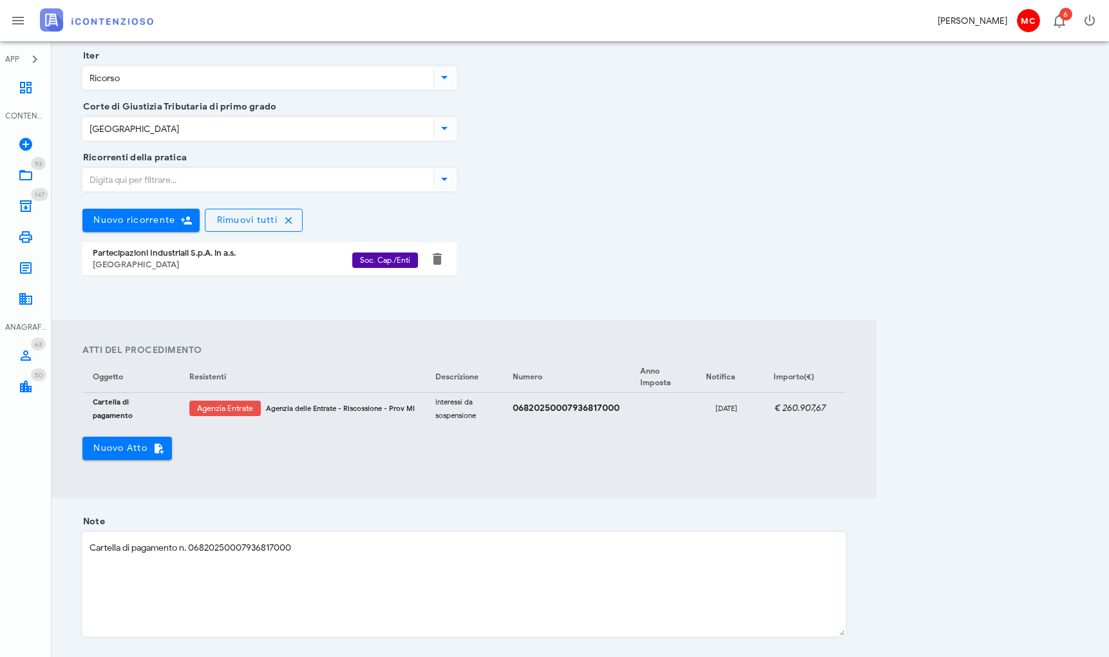
scroll to position [321, 0]
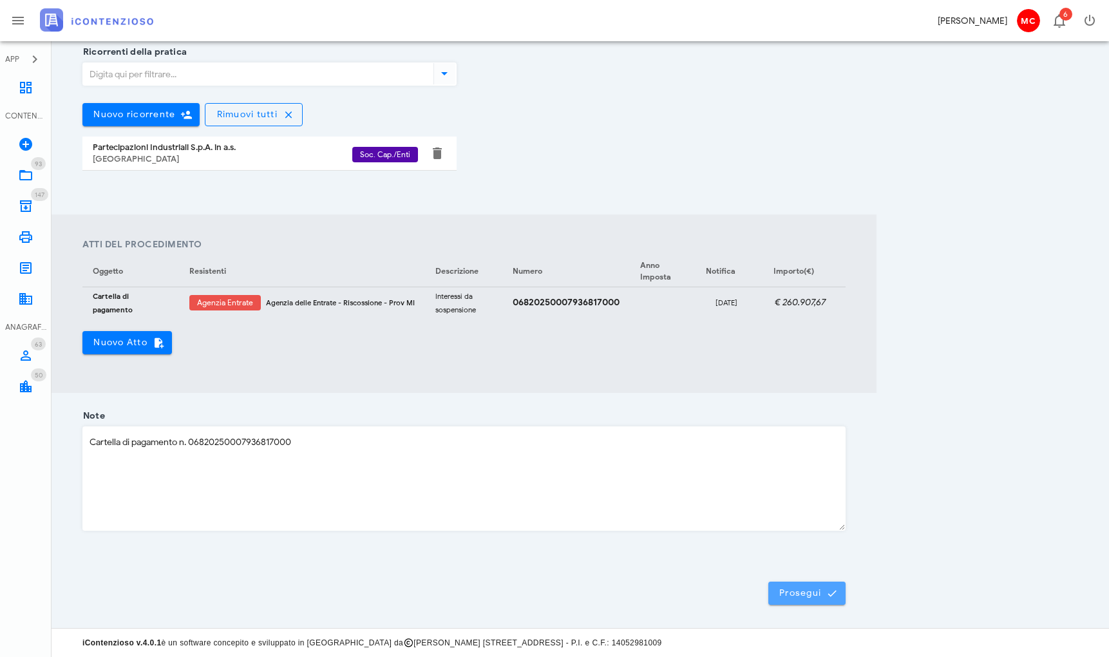
click at [811, 593] on span "Prosegui" at bounding box center [807, 593] width 57 height 12
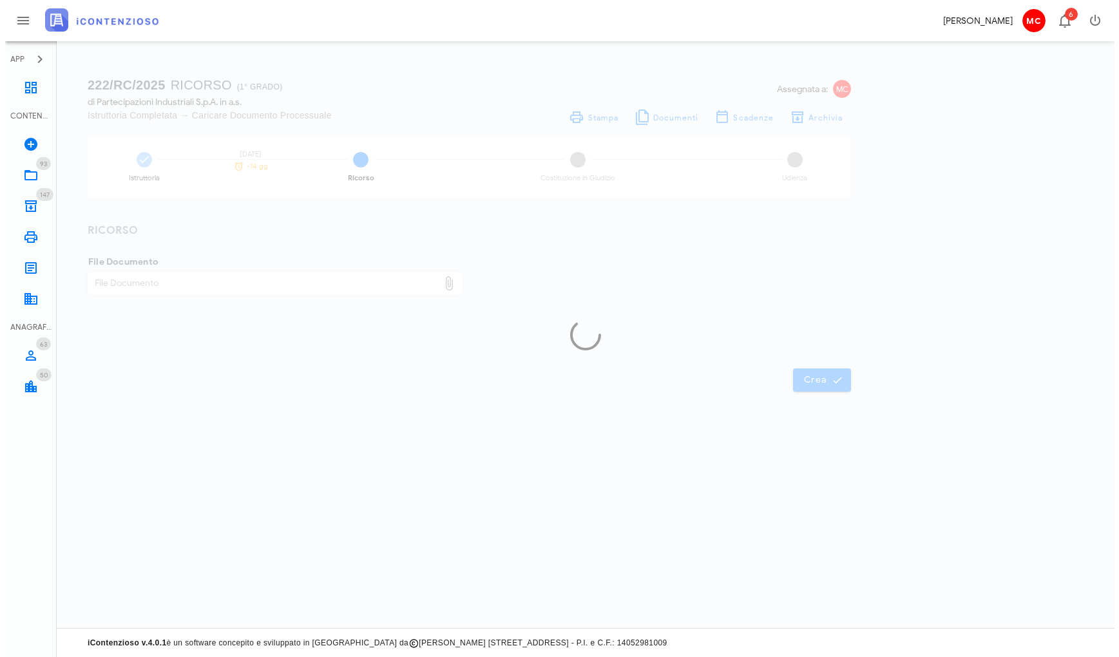
scroll to position [0, 0]
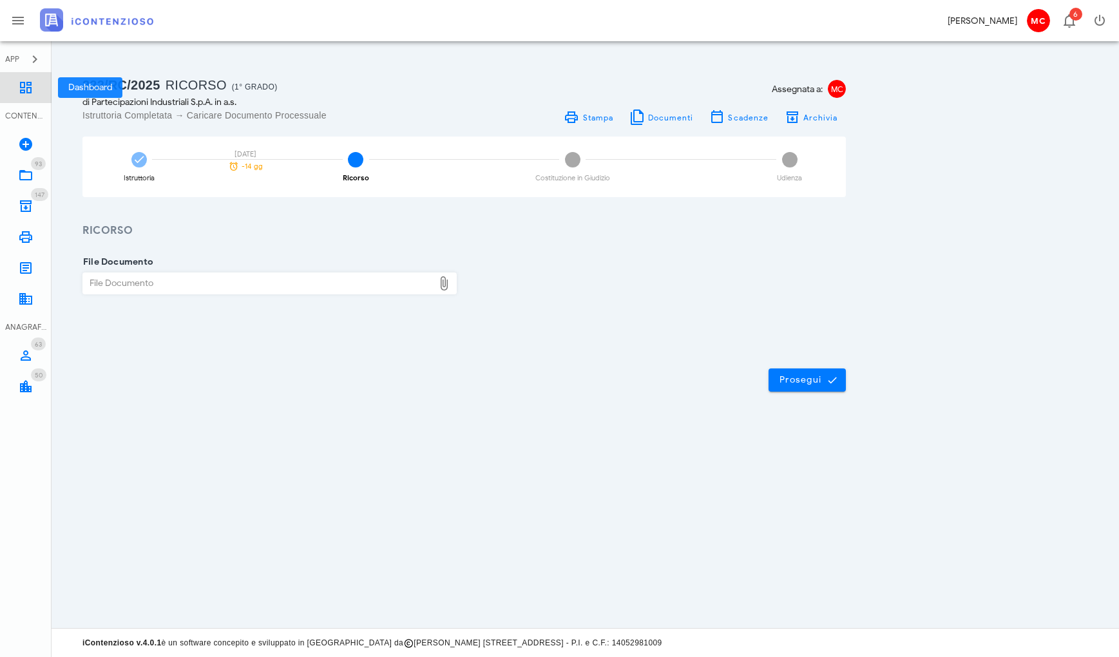
click at [29, 83] on icon at bounding box center [25, 87] width 15 height 15
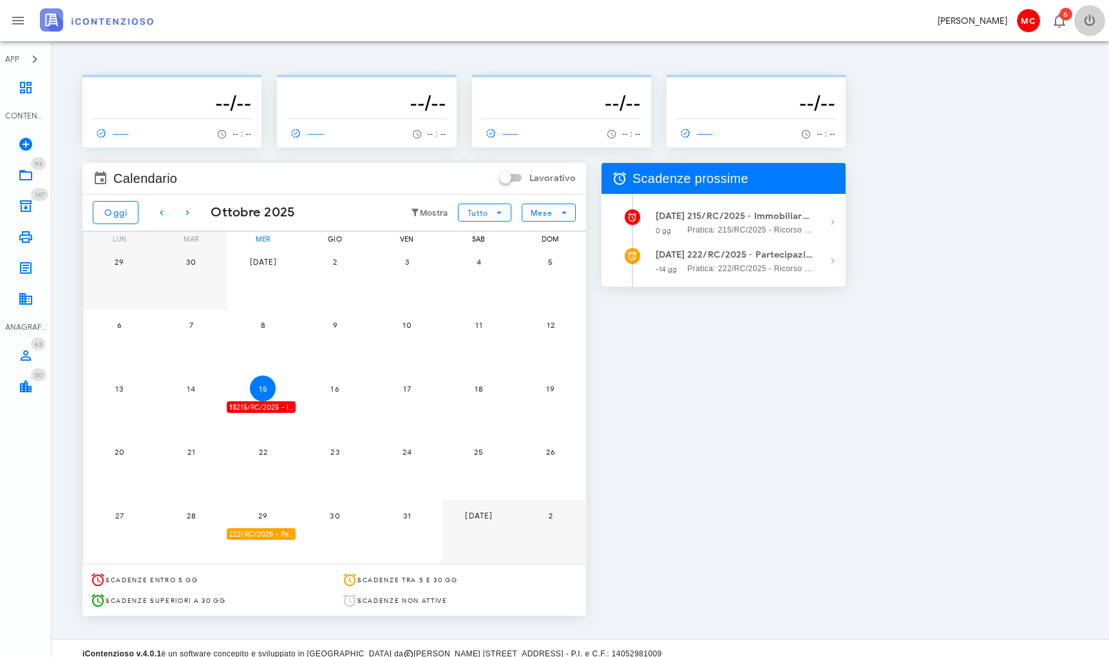
click at [1086, 23] on icon "button" at bounding box center [1089, 20] width 15 height 15
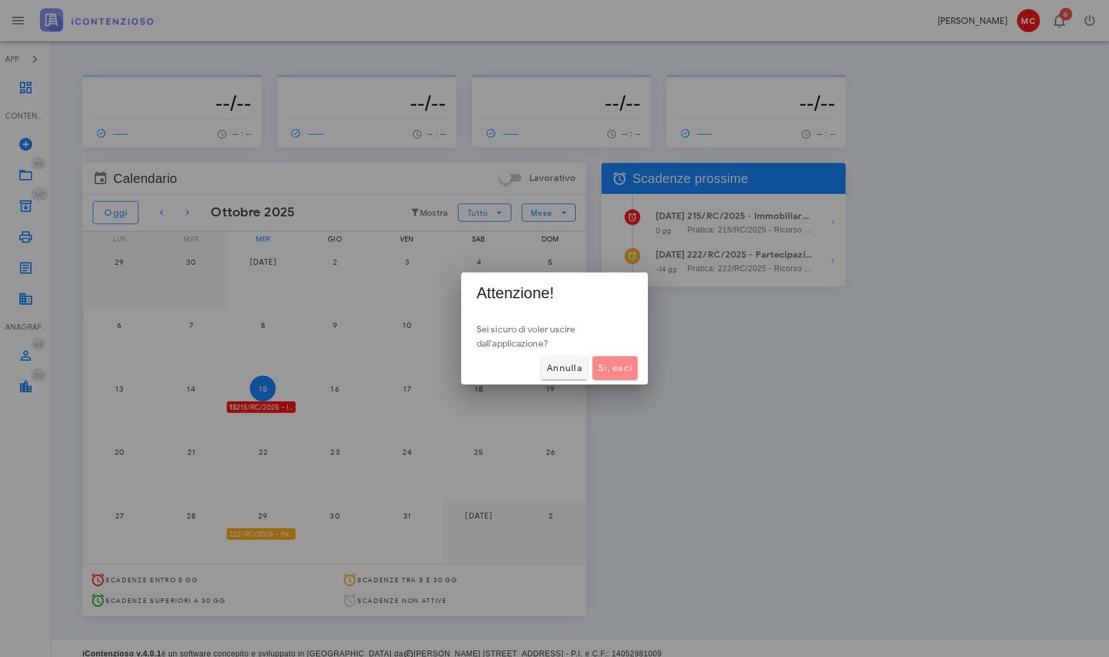
click at [629, 369] on span "Sì, esci" at bounding box center [615, 368] width 35 height 11
